Goal: Transaction & Acquisition: Purchase product/service

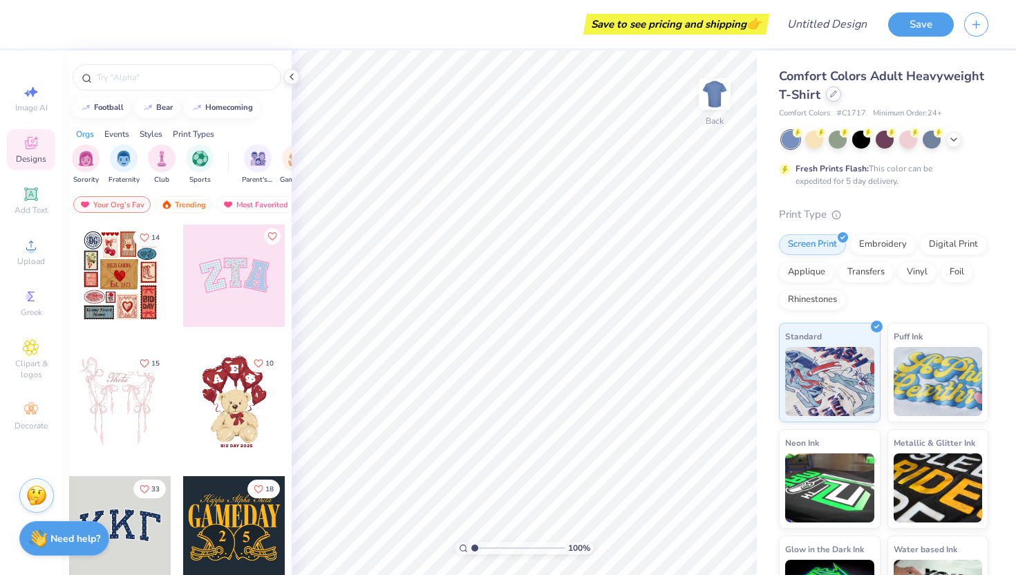
click at [832, 95] on icon at bounding box center [833, 94] width 7 height 7
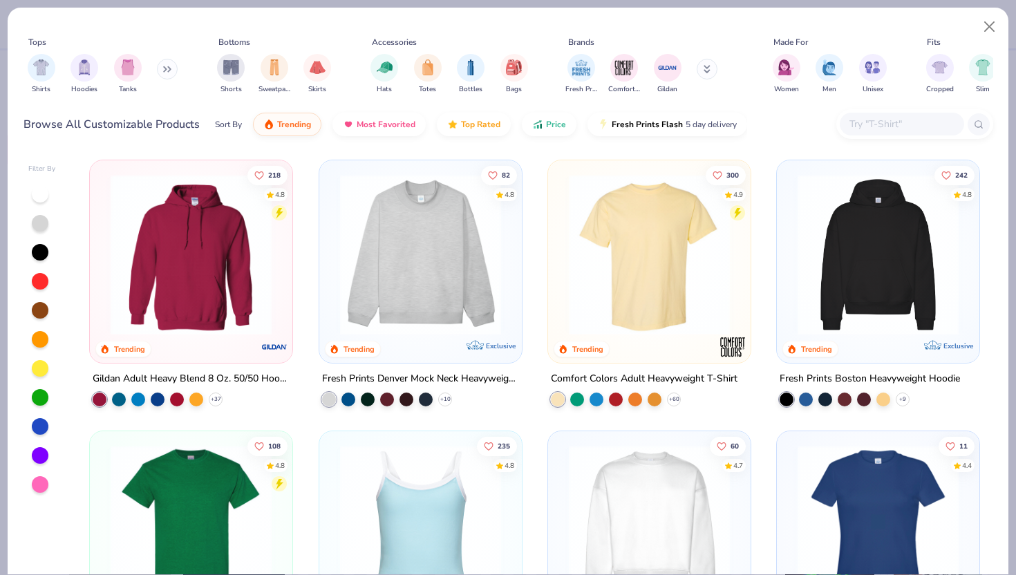
click at [171, 67] on icon at bounding box center [170, 69] width 2 height 5
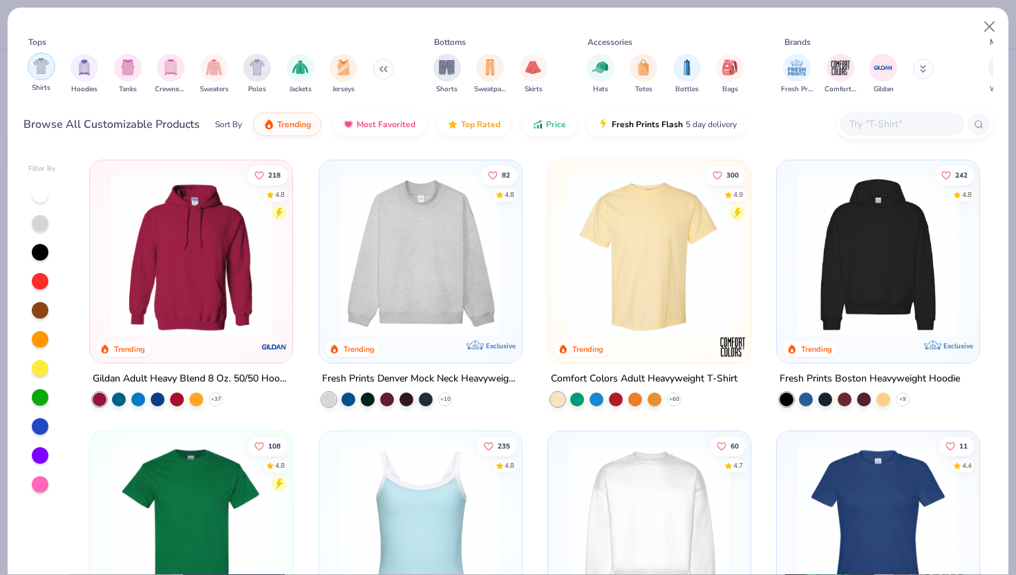
click at [47, 71] on img "filter for Shirts" at bounding box center [41, 66] width 16 height 16
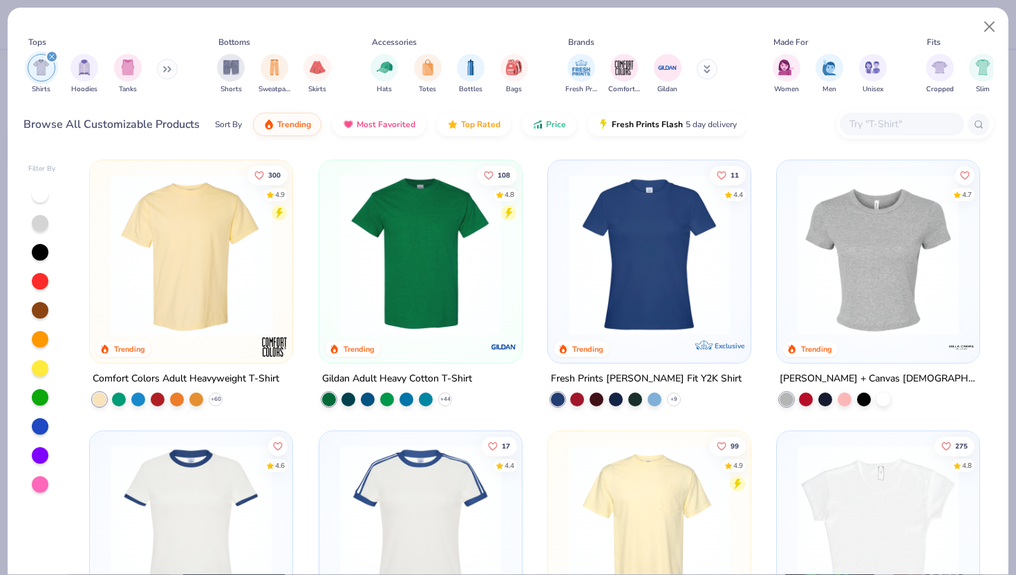
click at [663, 317] on img at bounding box center [649, 254] width 175 height 161
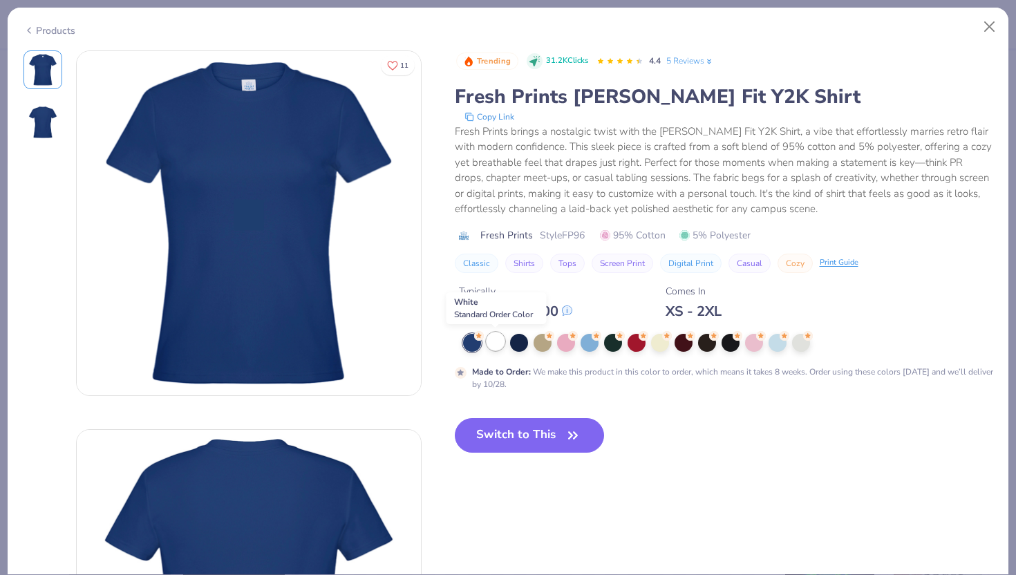
click at [498, 339] on div at bounding box center [495, 341] width 18 height 18
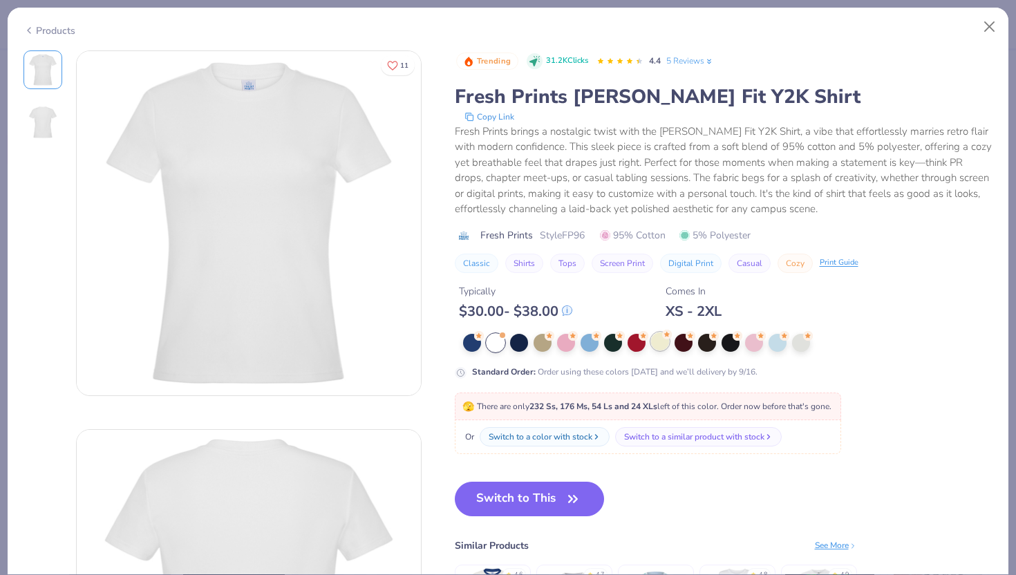
click at [662, 345] on div at bounding box center [660, 341] width 18 height 18
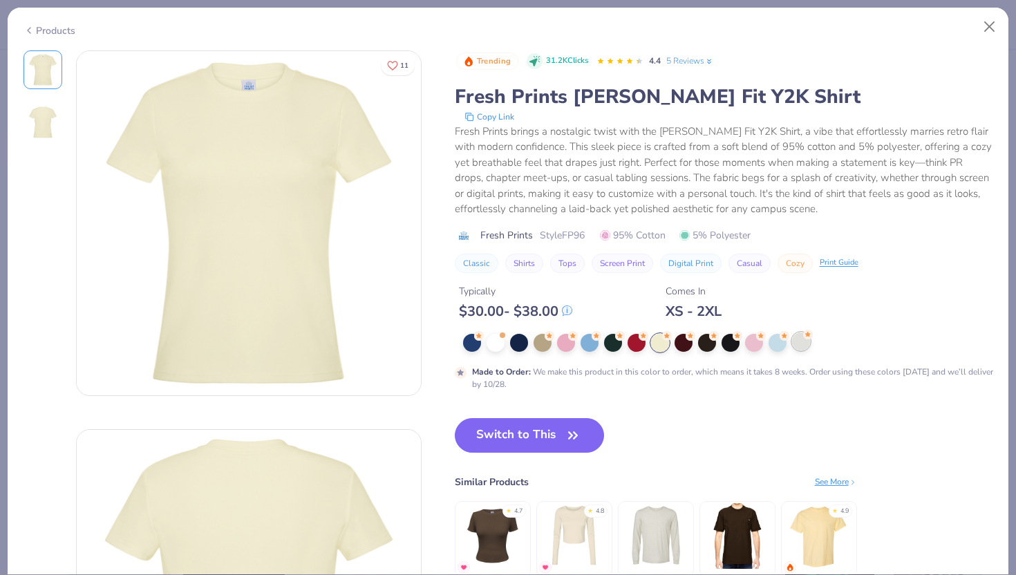
click at [792, 341] on div at bounding box center [801, 341] width 18 height 18
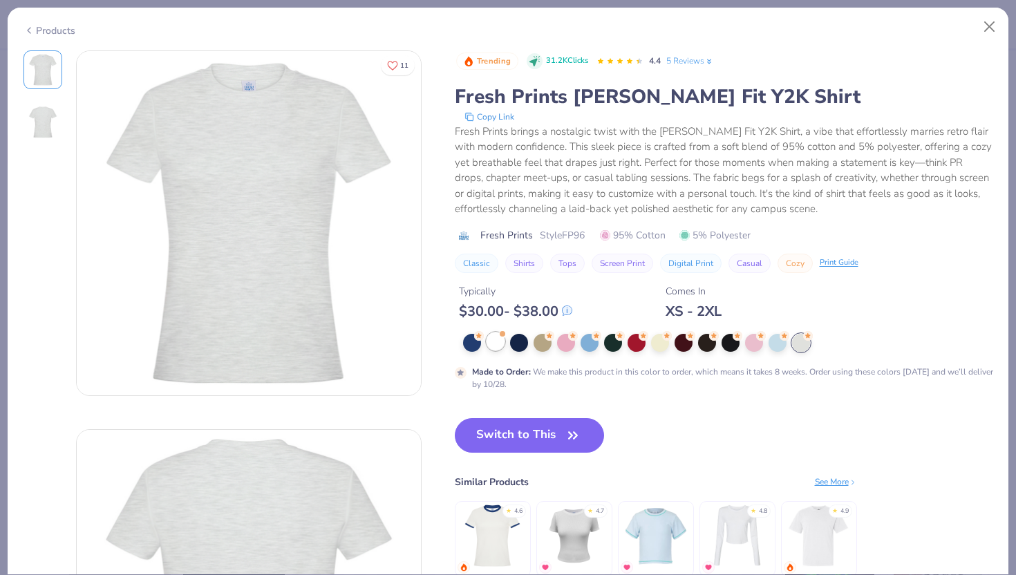
click at [499, 349] on div at bounding box center [495, 341] width 18 height 18
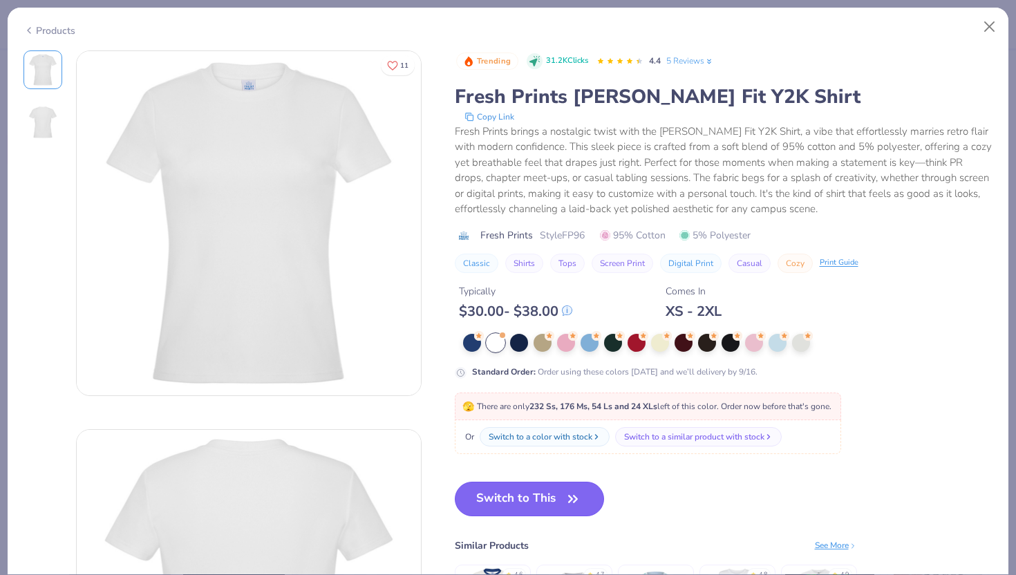
click at [513, 493] on button "Switch to This" at bounding box center [530, 499] width 150 height 35
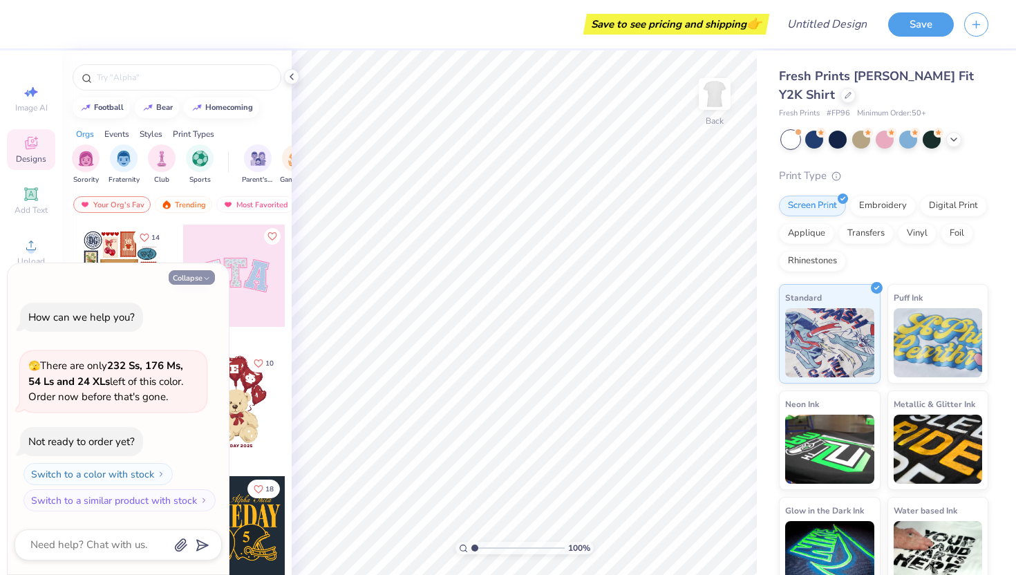
click at [204, 277] on icon "button" at bounding box center [206, 278] width 8 height 8
type textarea "x"
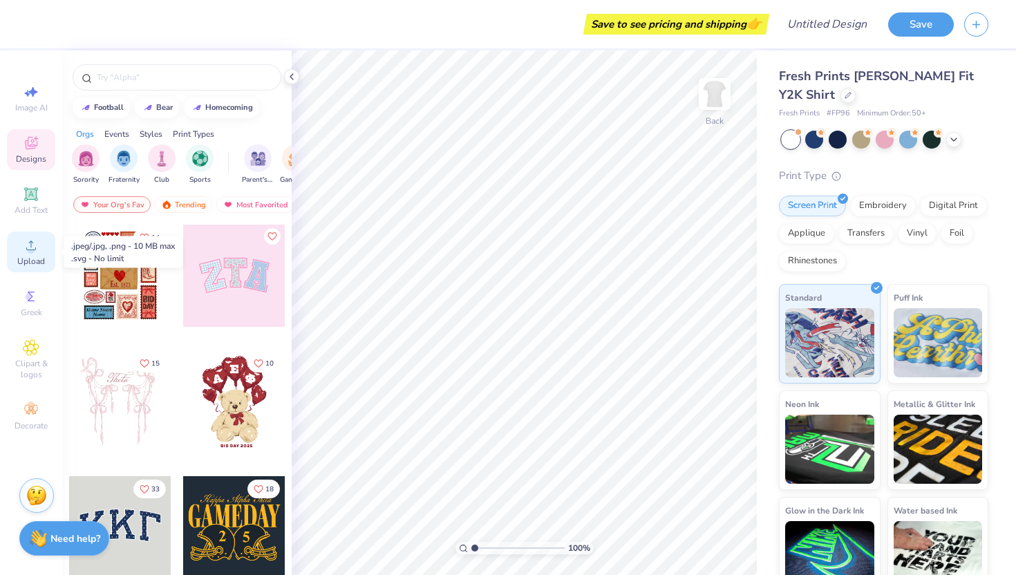
click at [26, 249] on icon at bounding box center [31, 245] width 17 height 17
click at [28, 243] on icon at bounding box center [31, 245] width 17 height 17
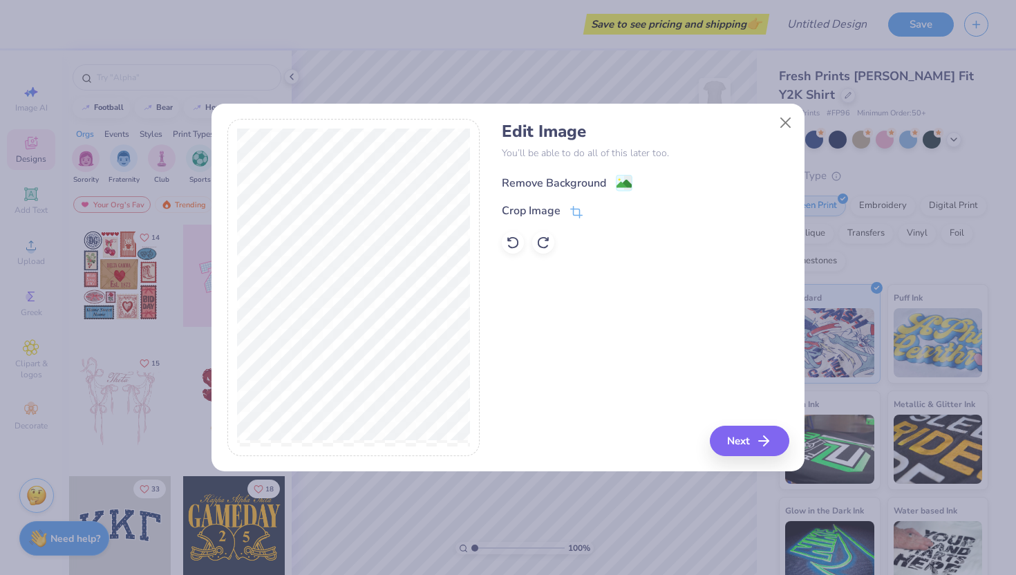
click at [627, 180] on image at bounding box center [623, 183] width 15 height 15
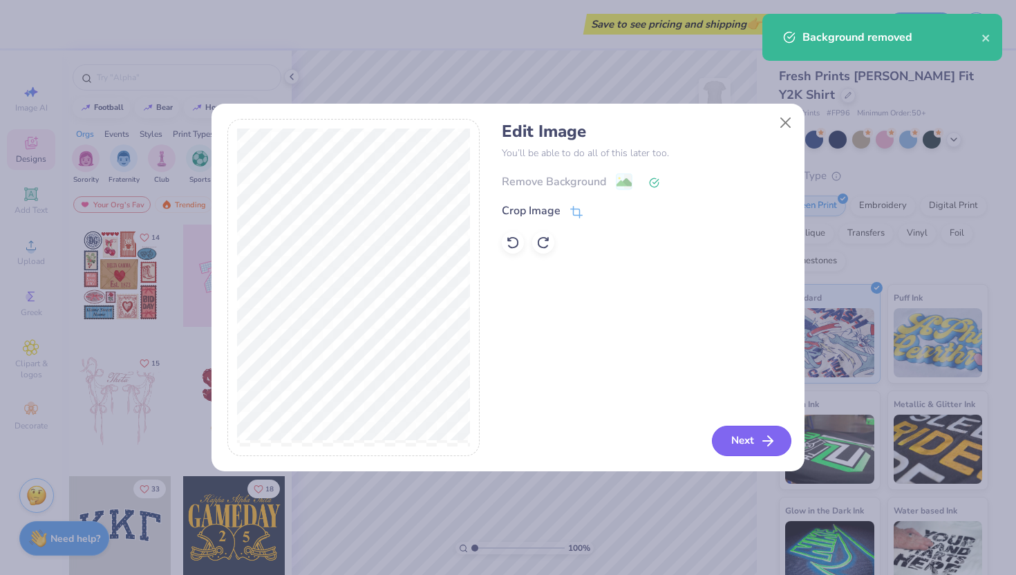
click at [748, 437] on button "Next" at bounding box center [751, 441] width 79 height 30
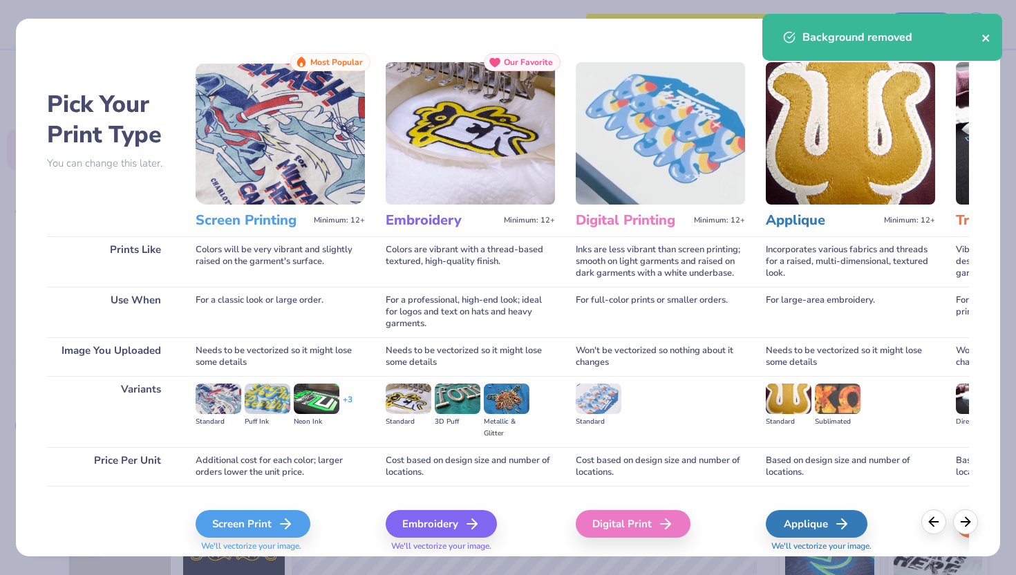
click at [981, 33] on icon "close" at bounding box center [986, 37] width 10 height 11
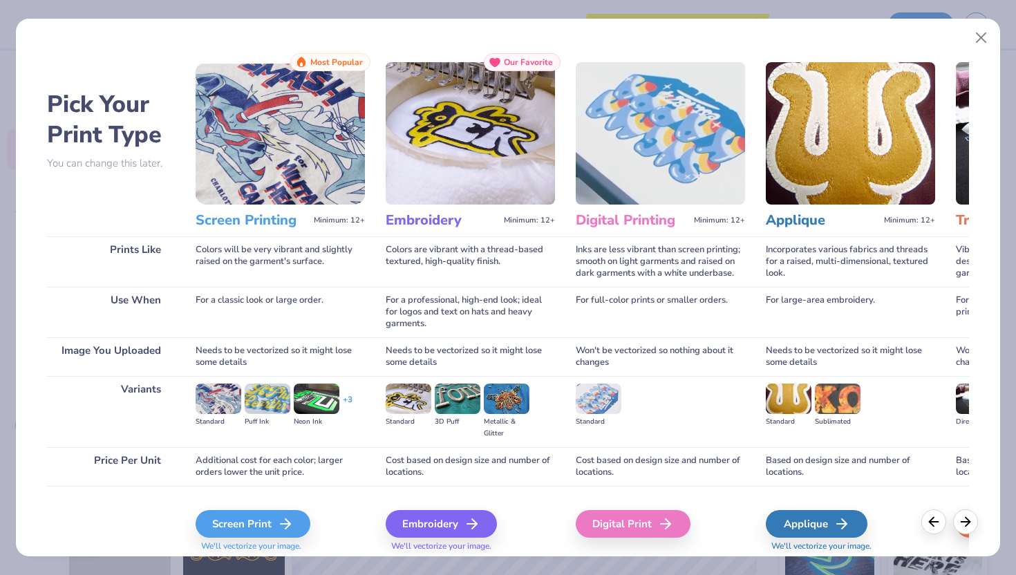
click at [982, 36] on body "Save to see pricing and shipping 👉 Design Title Save Image AI Designs Add Text …" at bounding box center [508, 287] width 1016 height 575
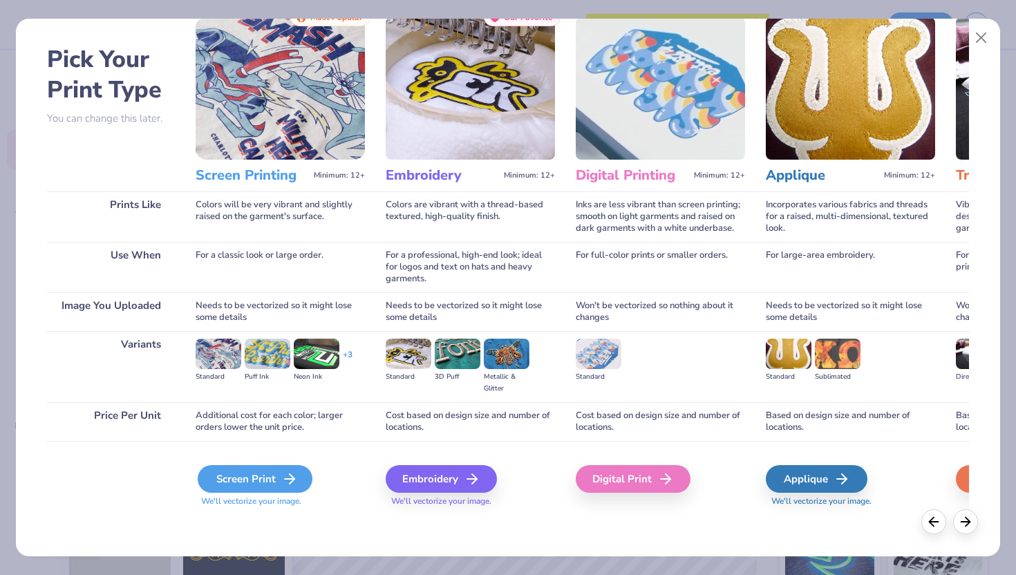
click at [280, 474] on div "Screen Print" at bounding box center [255, 479] width 115 height 28
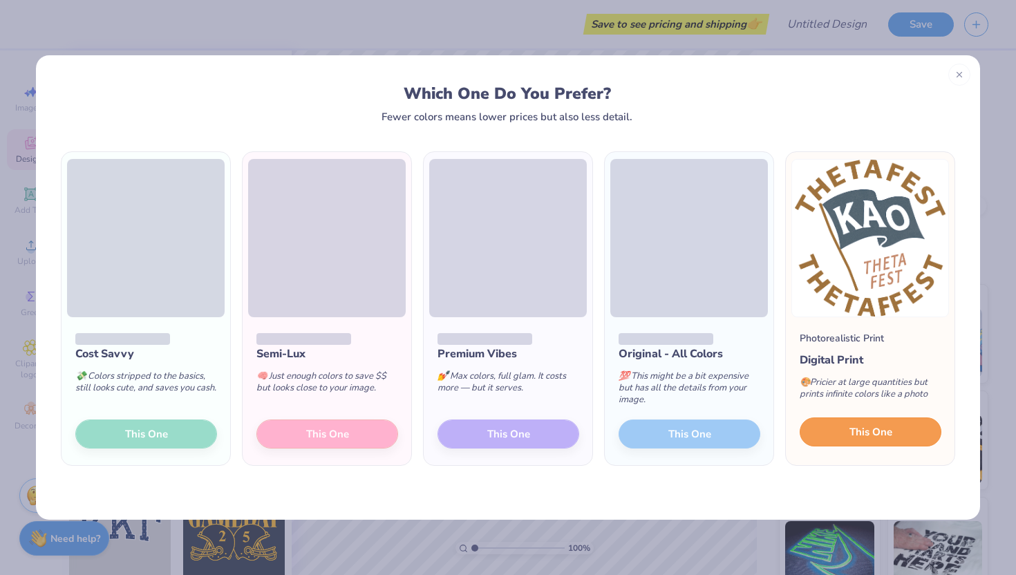
click at [834, 431] on button "This One" at bounding box center [870, 431] width 142 height 29
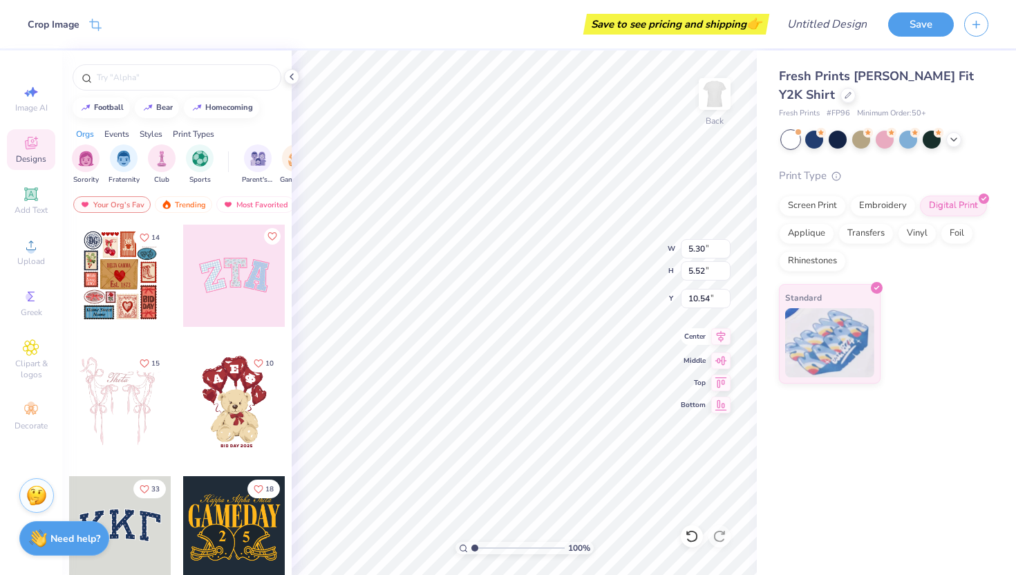
type input "5.30"
type input "5.52"
type input "1.79"
click at [845, 93] on icon at bounding box center [848, 94] width 6 height 6
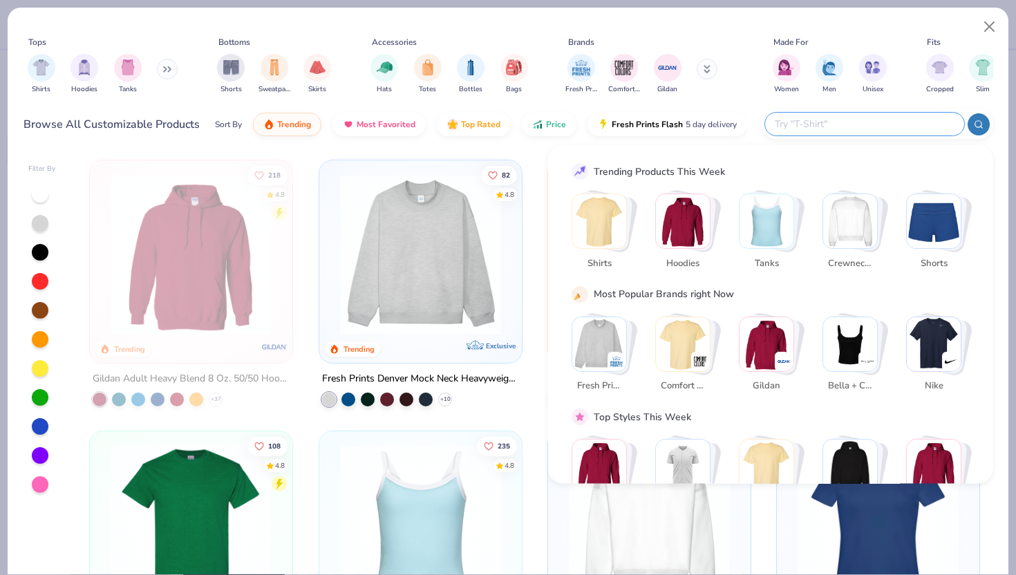
click at [892, 120] on input "text" at bounding box center [863, 124] width 181 height 16
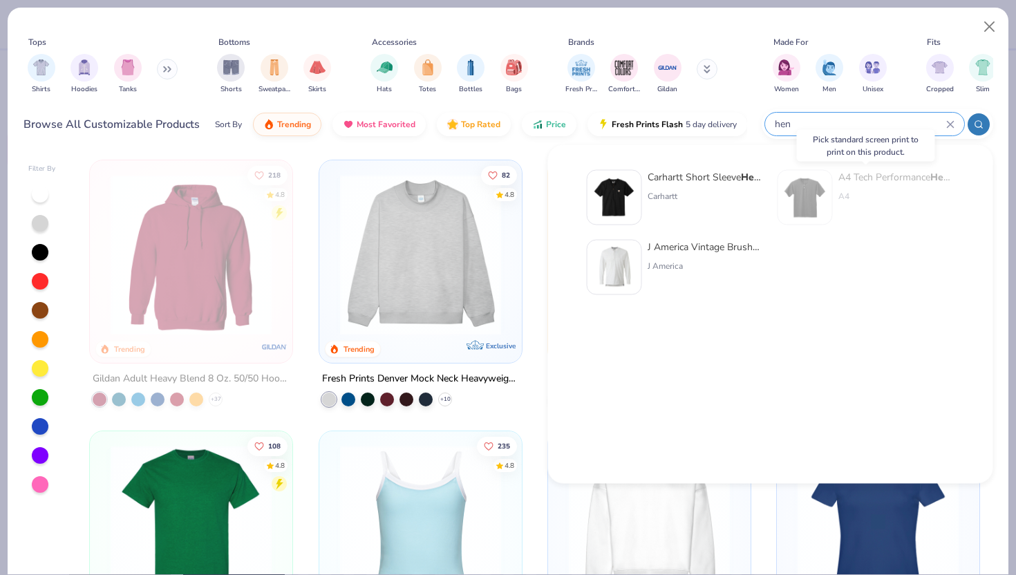
type input "hen"
click at [901, 178] on div "A4 Tech Performance Hen ley" at bounding box center [896, 177] width 116 height 15
click at [887, 177] on div "A4 Tech Performance Hen ley" at bounding box center [896, 177] width 116 height 15
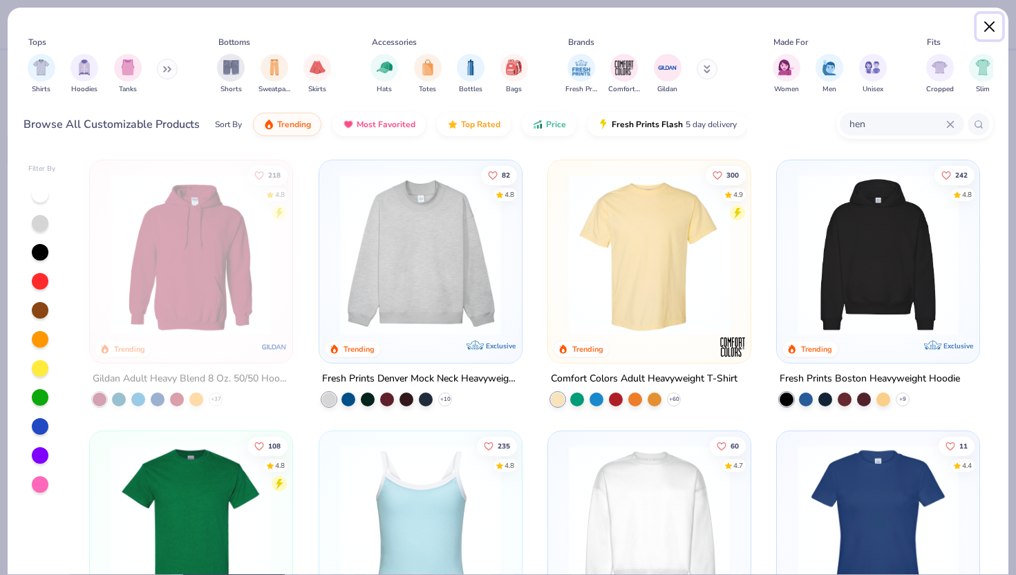
click at [979, 26] on button "Close" at bounding box center [989, 27] width 26 height 26
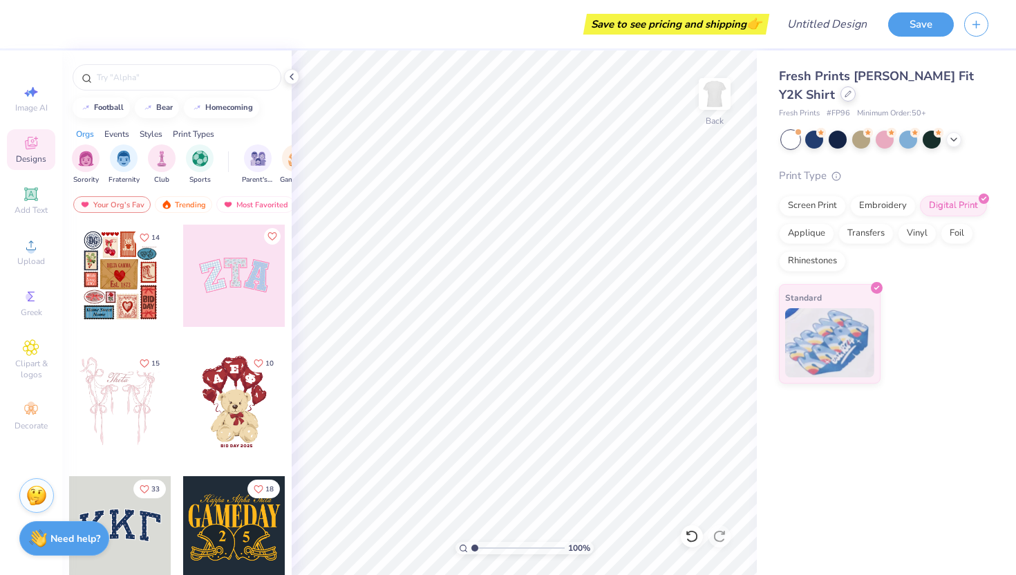
click at [840, 94] on div at bounding box center [847, 93] width 15 height 15
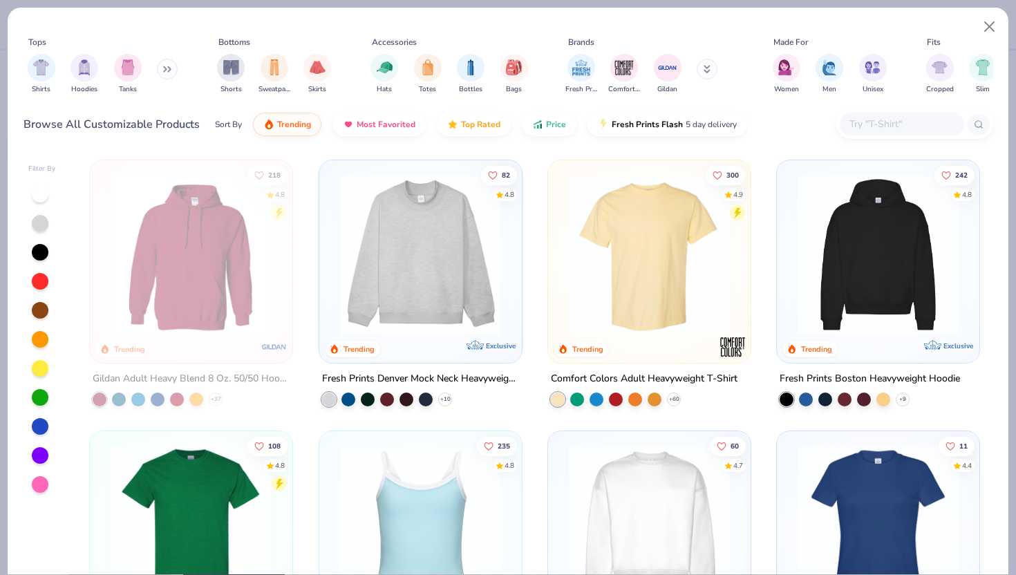
click at [879, 123] on input "text" at bounding box center [901, 124] width 106 height 16
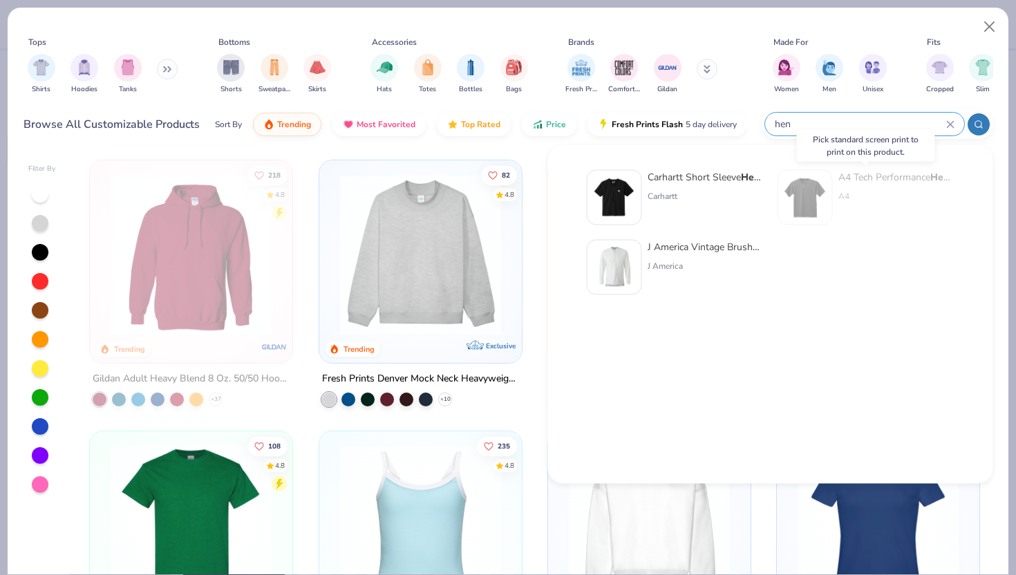
type input "hen"
click at [857, 180] on div "A4 Tech Performance Hen ley" at bounding box center [896, 177] width 116 height 15
click at [812, 182] on img at bounding box center [804, 197] width 43 height 43
click at [989, 32] on button "Close" at bounding box center [989, 27] width 26 height 26
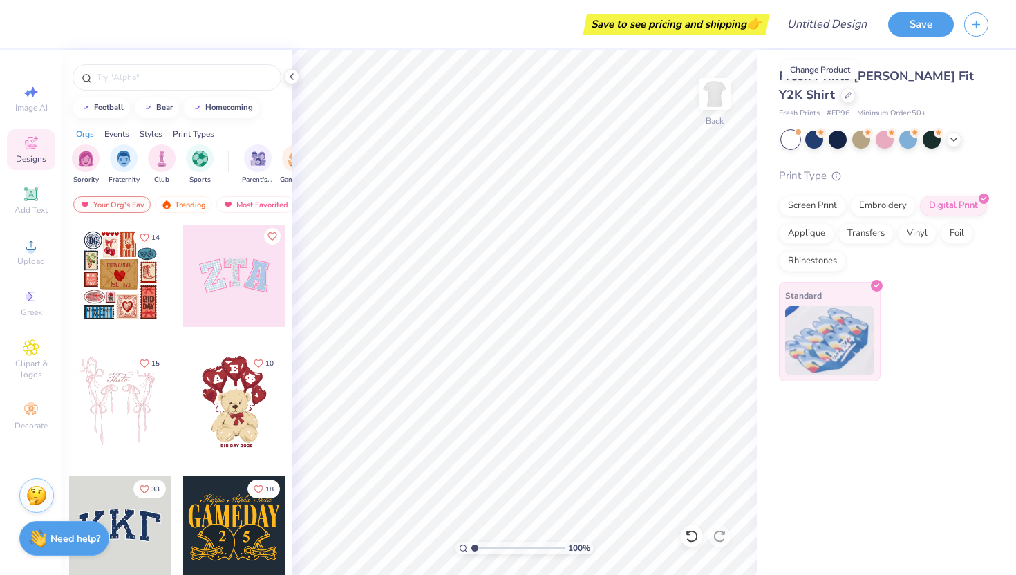
click at [827, 299] on div "Standard" at bounding box center [830, 331] width 102 height 99
click at [810, 202] on div "Screen Print" at bounding box center [812, 203] width 67 height 21
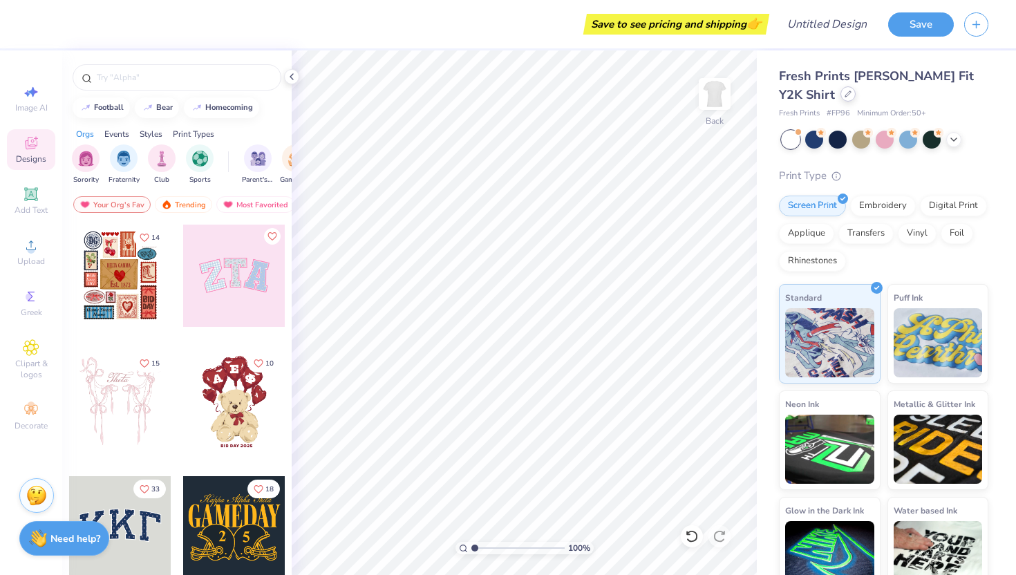
click at [844, 97] on icon at bounding box center [847, 94] width 7 height 7
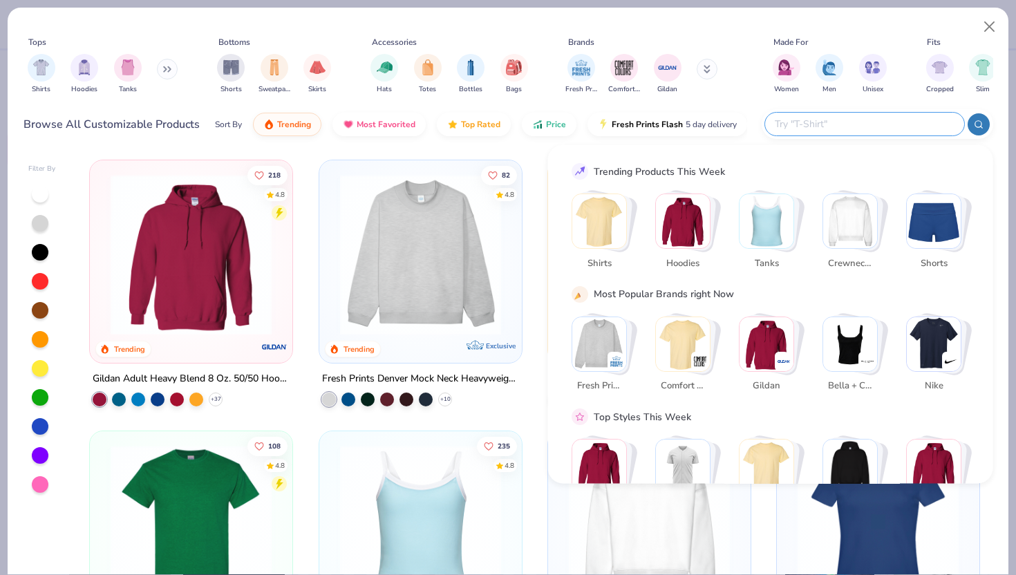
click at [868, 127] on input "text" at bounding box center [863, 124] width 181 height 16
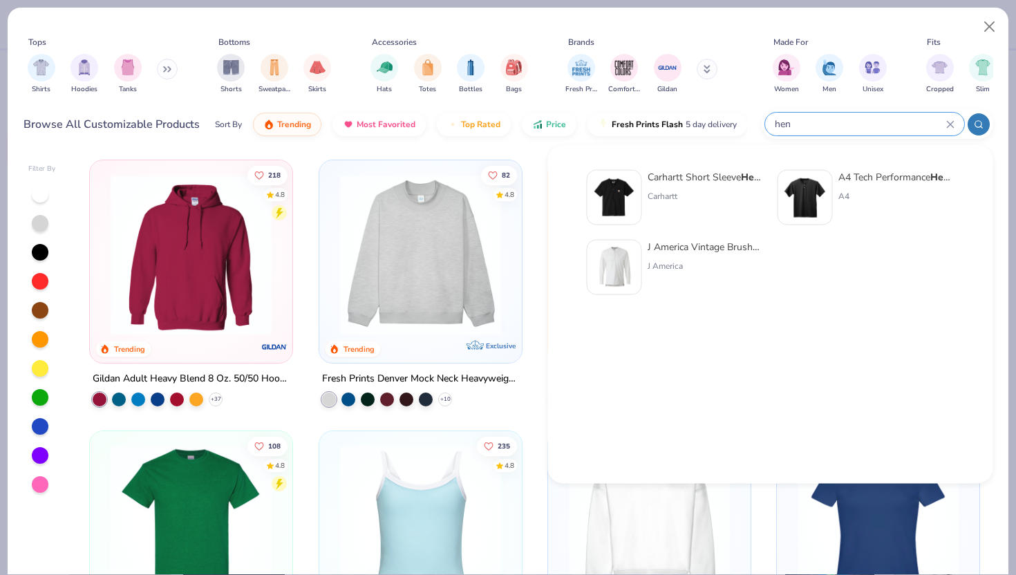
type input "hen"
click at [863, 172] on div "A4 Tech Performance Hen ley" at bounding box center [896, 177] width 116 height 15
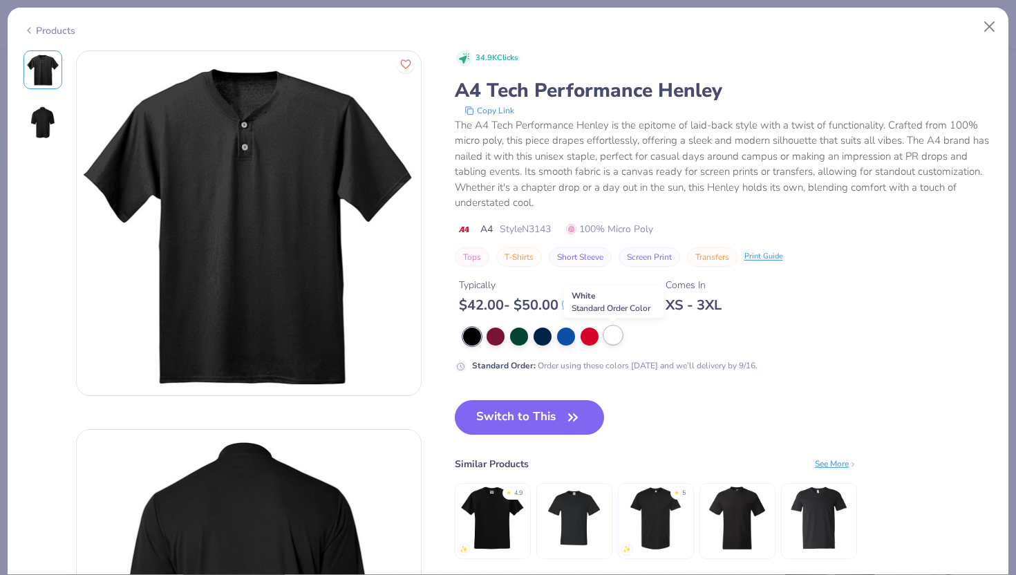
click at [611, 337] on div at bounding box center [613, 335] width 18 height 18
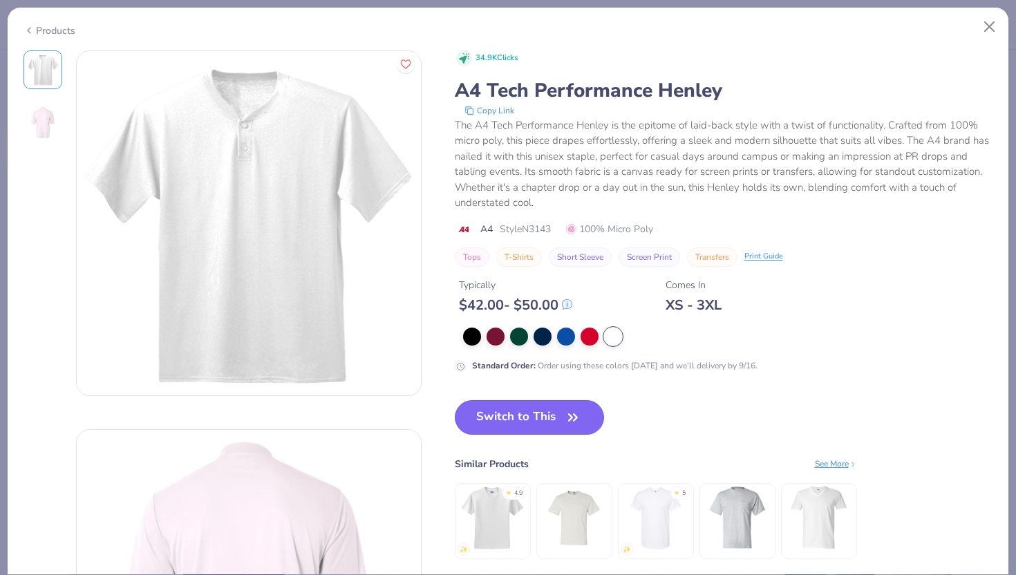
click at [562, 417] on button "Switch to This" at bounding box center [530, 417] width 150 height 35
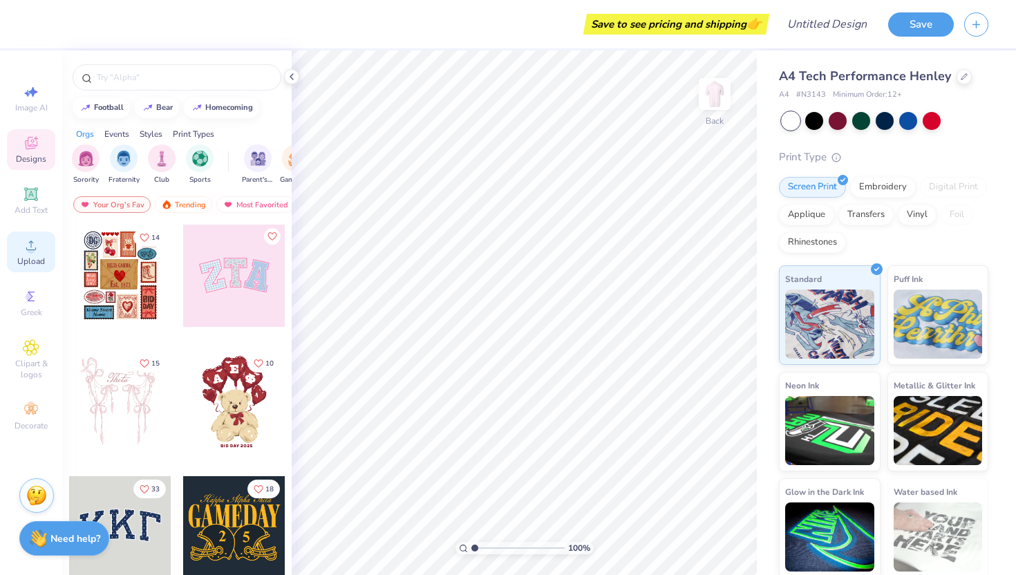
click at [25, 252] on icon at bounding box center [31, 245] width 17 height 17
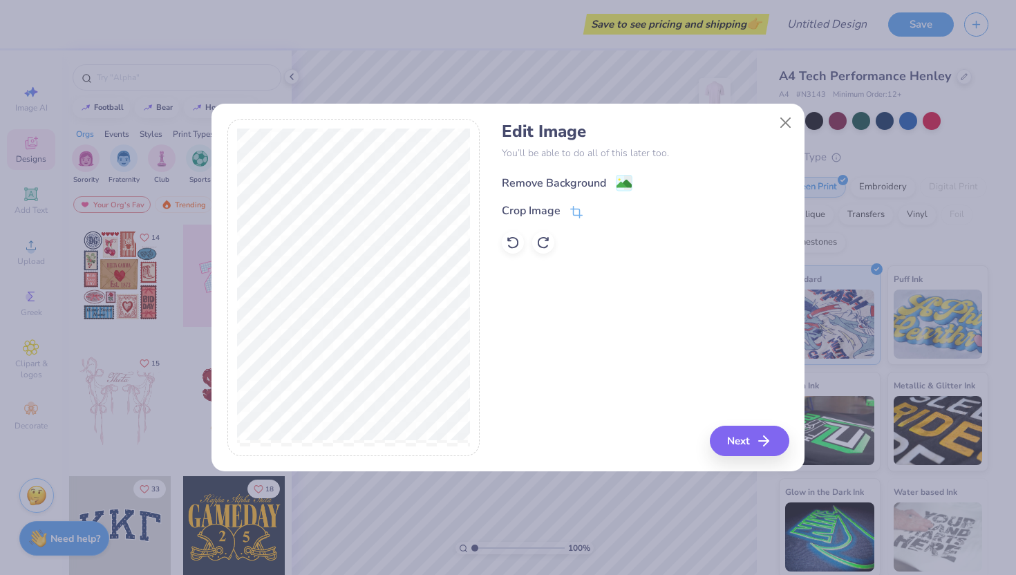
click at [553, 178] on div "Remove Background" at bounding box center [554, 183] width 104 height 17
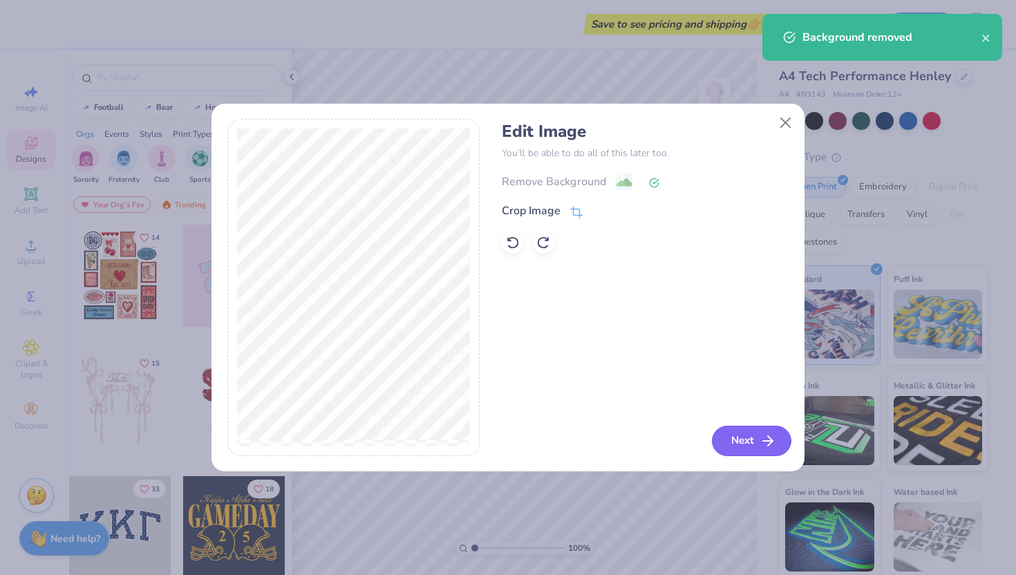
click at [744, 439] on button "Next" at bounding box center [751, 441] width 79 height 30
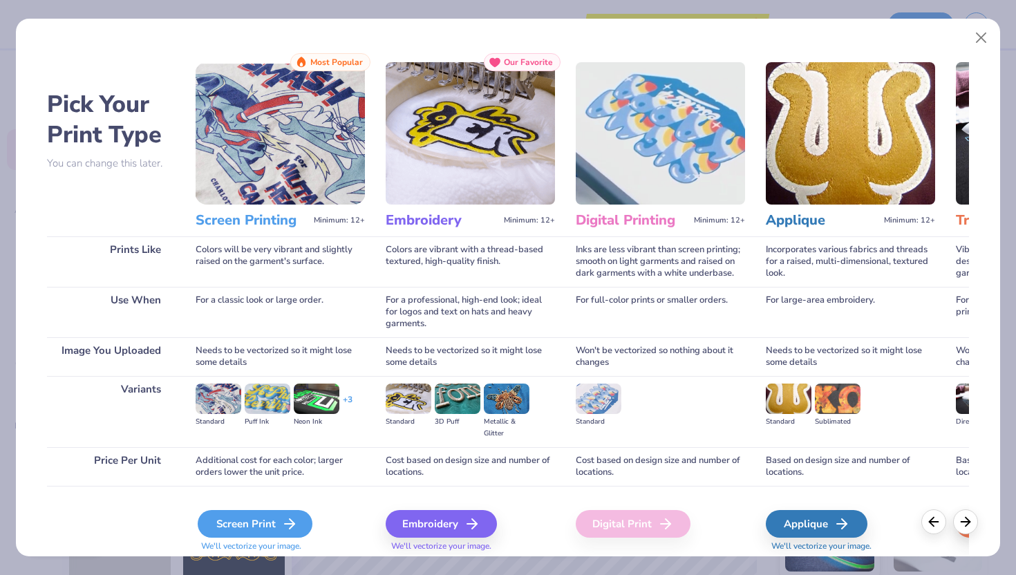
click at [283, 520] on icon at bounding box center [289, 523] width 17 height 17
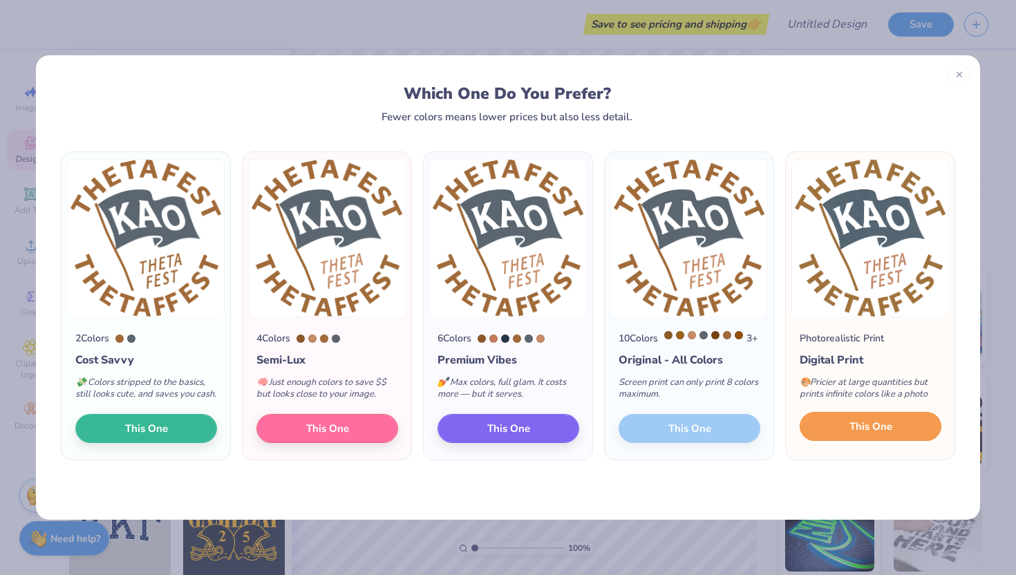
click at [841, 441] on button "This One" at bounding box center [870, 426] width 142 height 29
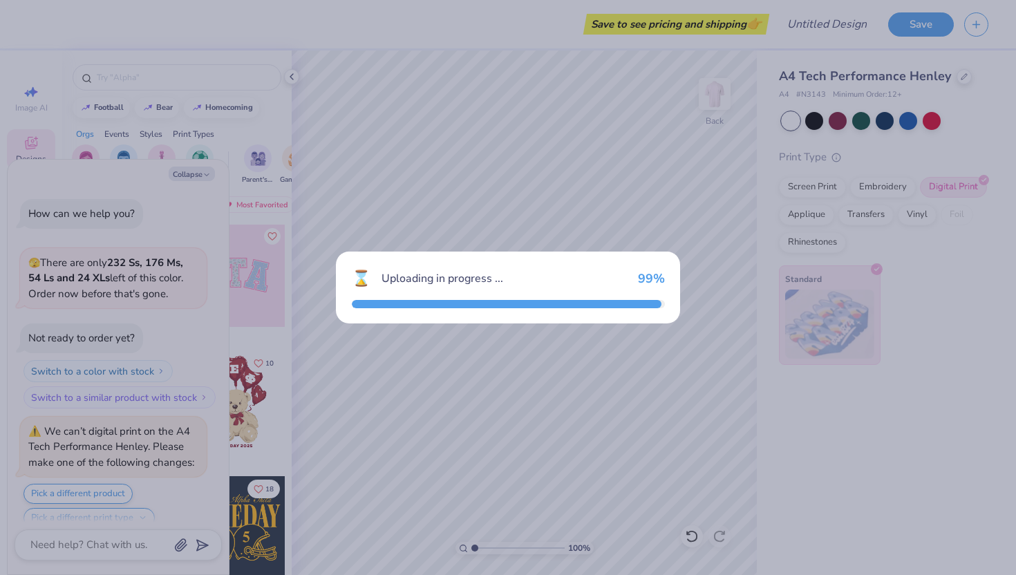
scroll to position [256, 0]
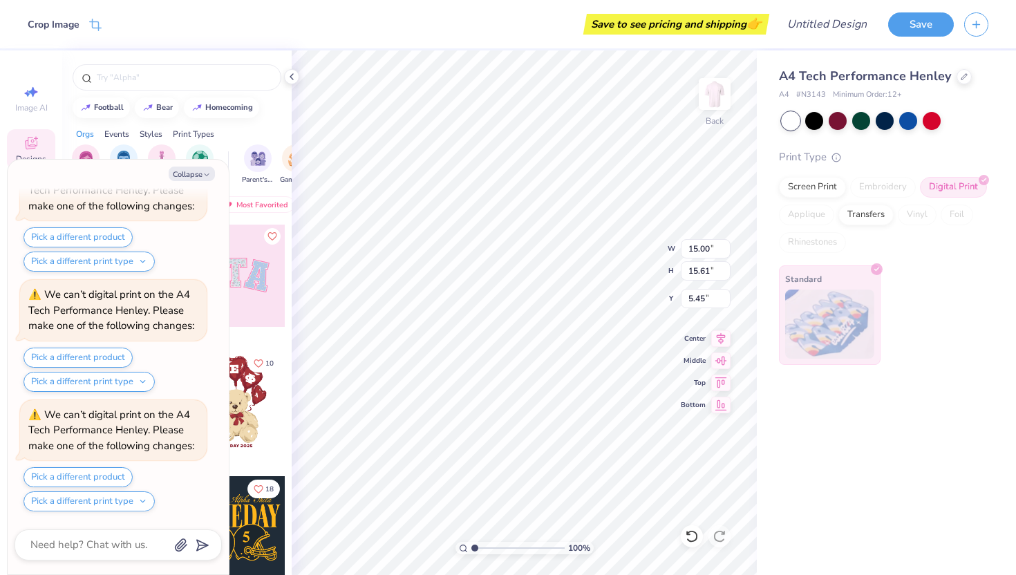
type textarea "x"
type input "6.94"
type textarea "x"
type input "7.56"
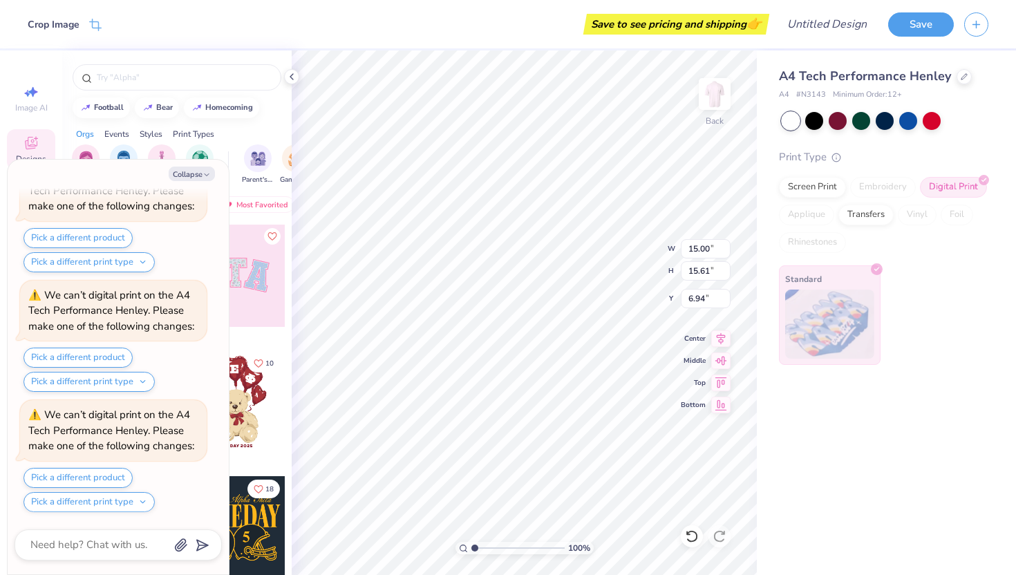
type input "7.86"
type input "14.68"
type textarea "x"
type input "7.13"
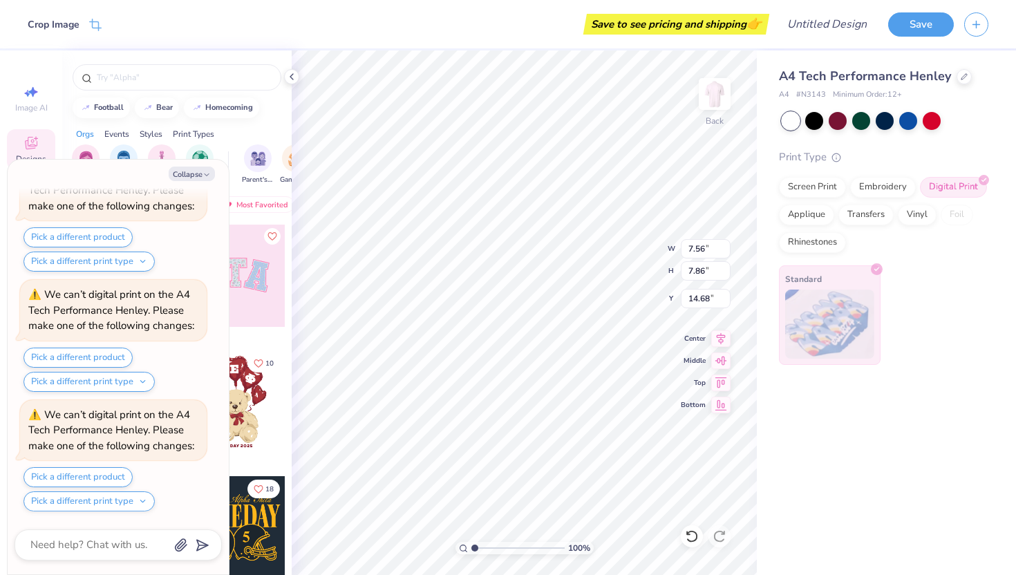
type input "7.42"
type input "15.13"
type textarea "x"
type input "0.86"
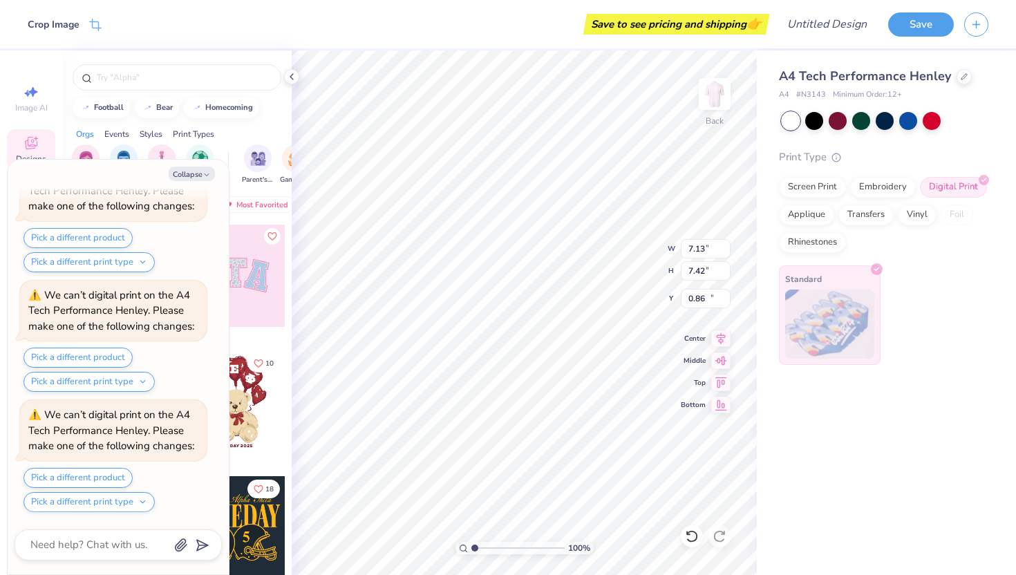
scroll to position [736, 0]
type textarea "x"
type input "4.90"
type input "5.10"
type input "3.17"
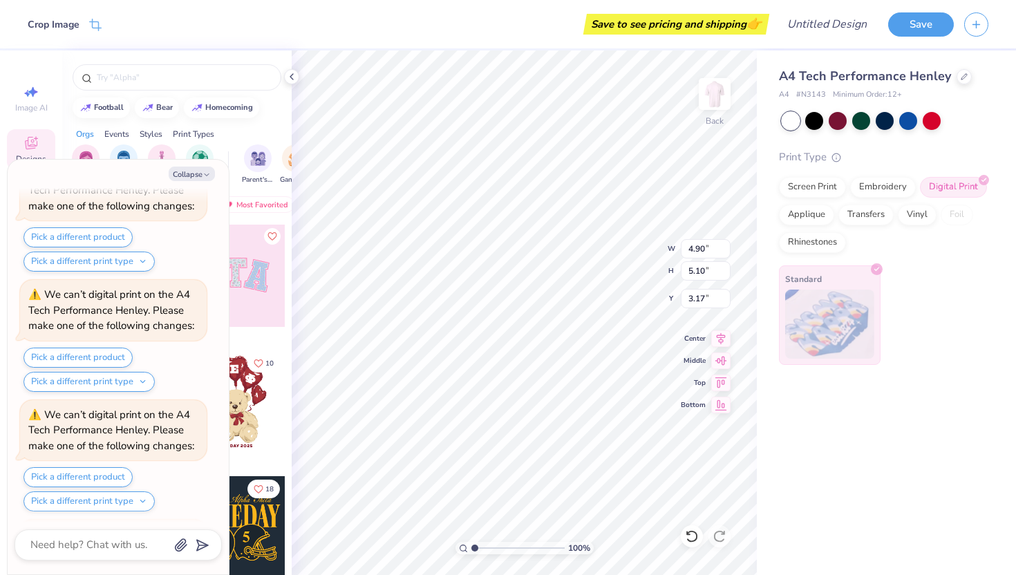
scroll to position [855, 0]
type textarea "x"
type input "1.27"
type textarea "x"
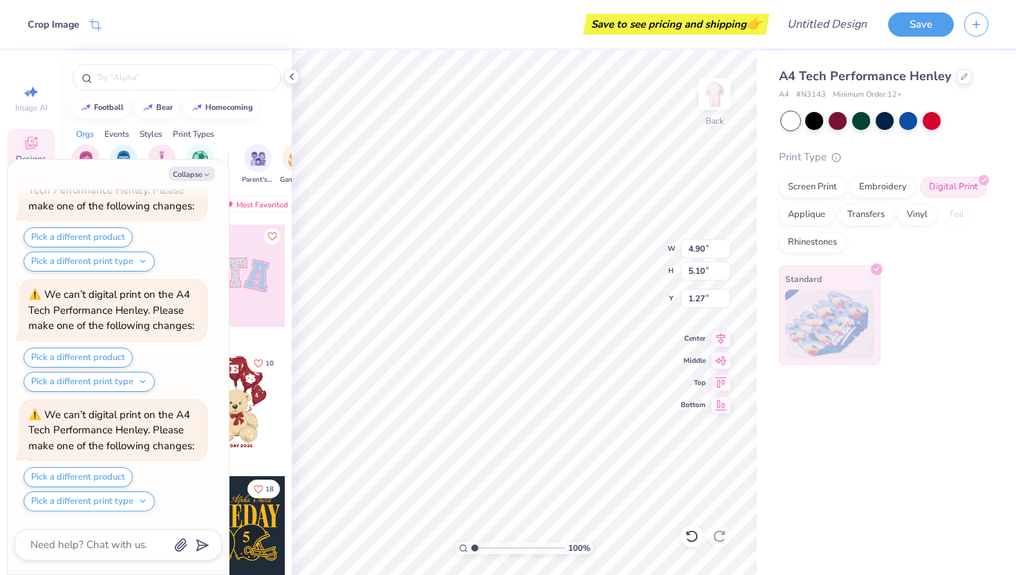
type input "1.09"
type textarea "x"
type input "0.81"
click at [714, 89] on img at bounding box center [714, 93] width 55 height 55
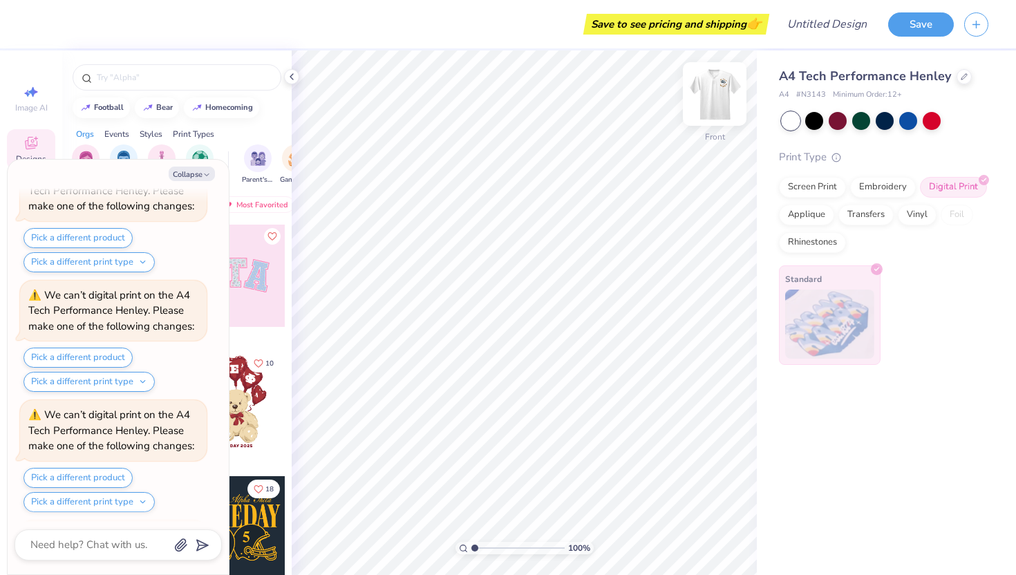
scroll to position [1455, 0]
click at [707, 89] on img at bounding box center [714, 93] width 55 height 55
click at [707, 88] on img at bounding box center [714, 93] width 55 height 55
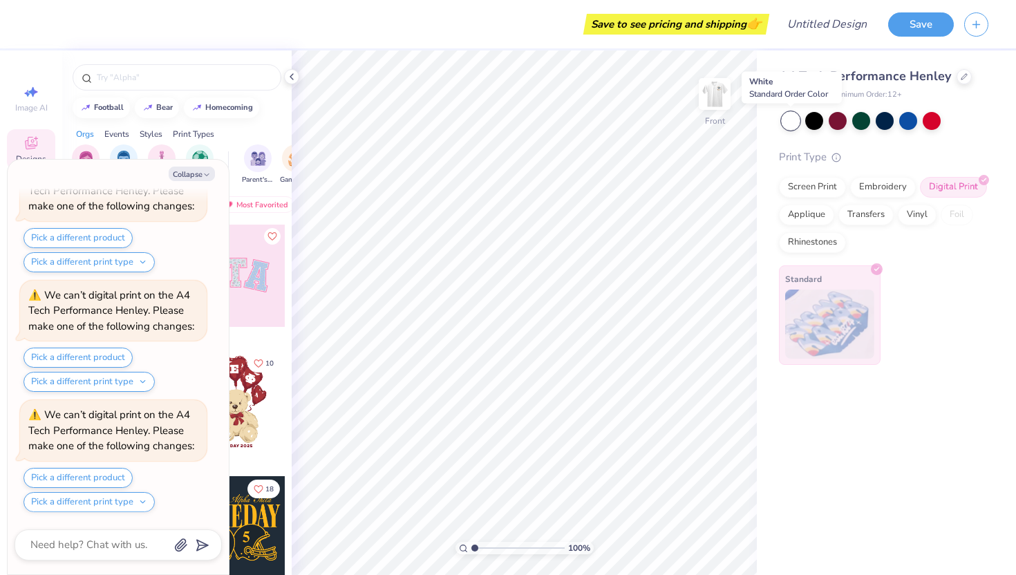
click at [788, 123] on div at bounding box center [790, 121] width 18 height 18
click at [717, 93] on img at bounding box center [714, 93] width 55 height 55
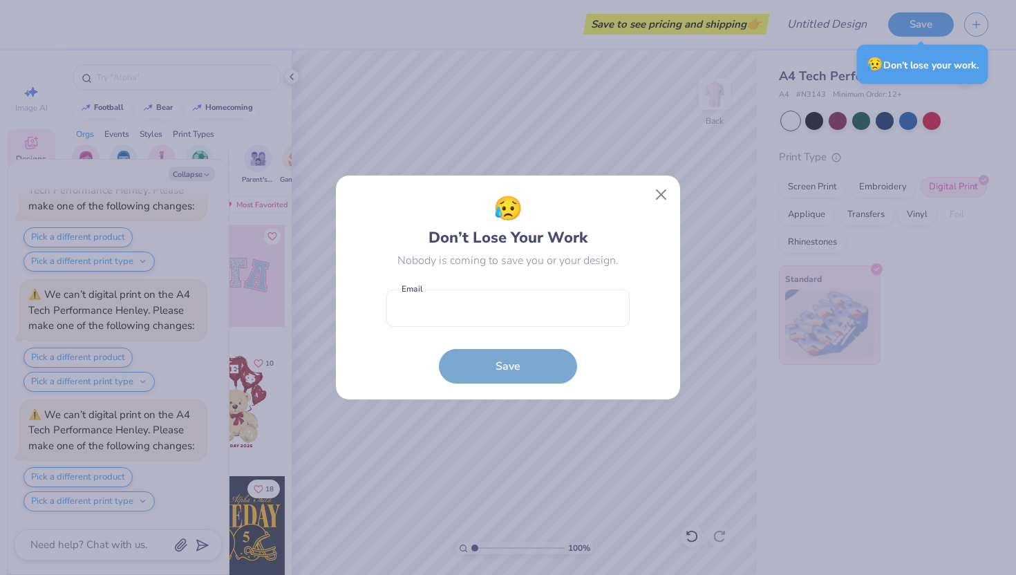
type textarea "x"
